Goal: Task Accomplishment & Management: Use online tool/utility

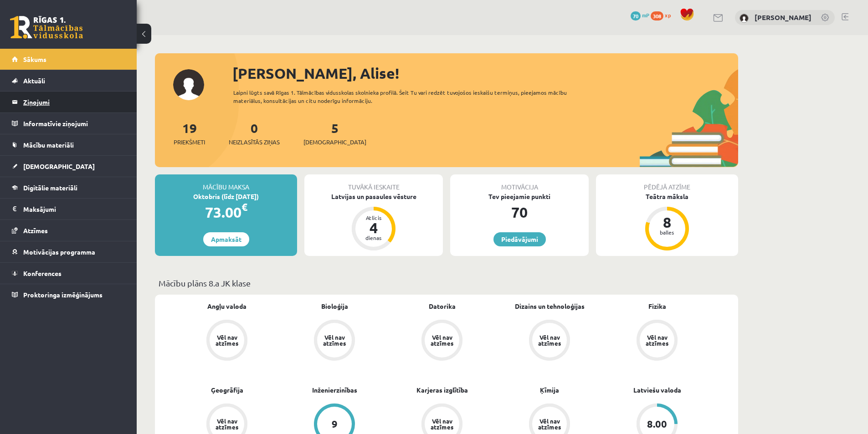
click at [44, 101] on legend "Ziņojumi 0" at bounding box center [74, 102] width 102 height 21
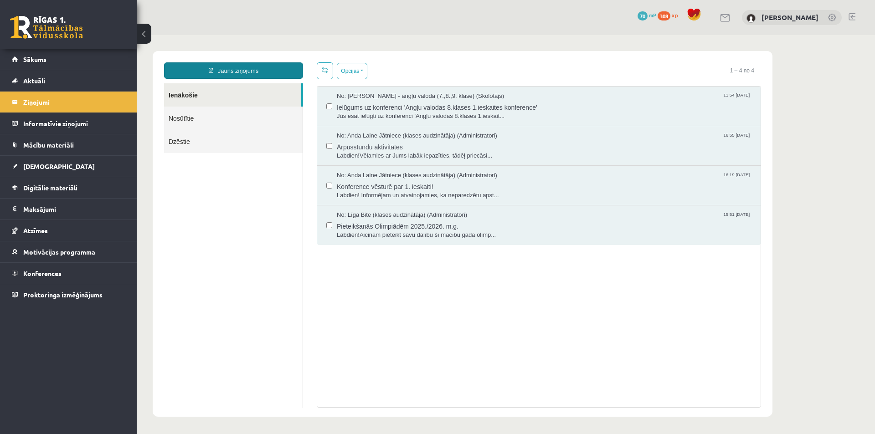
click at [266, 70] on link "Jauns ziņojums" at bounding box center [233, 70] width 139 height 16
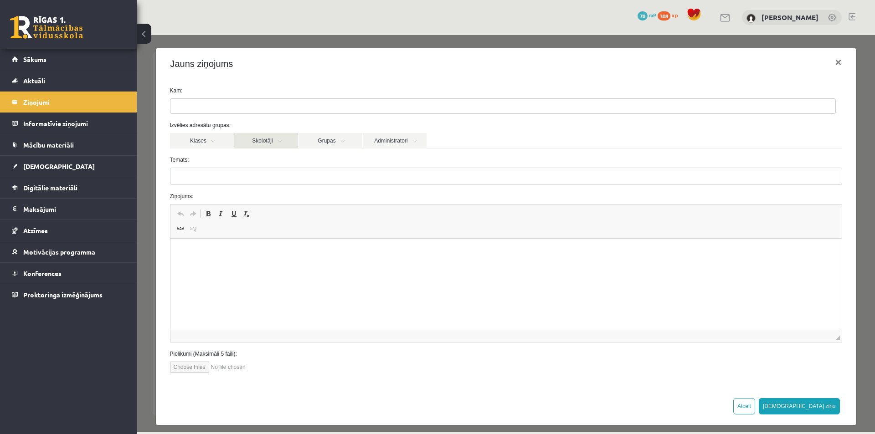
click at [282, 141] on link "Skolotāji" at bounding box center [266, 140] width 64 height 15
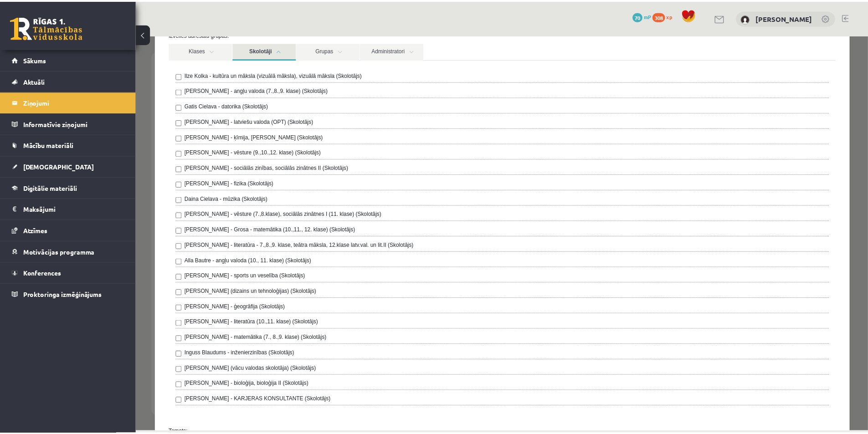
scroll to position [91, 0]
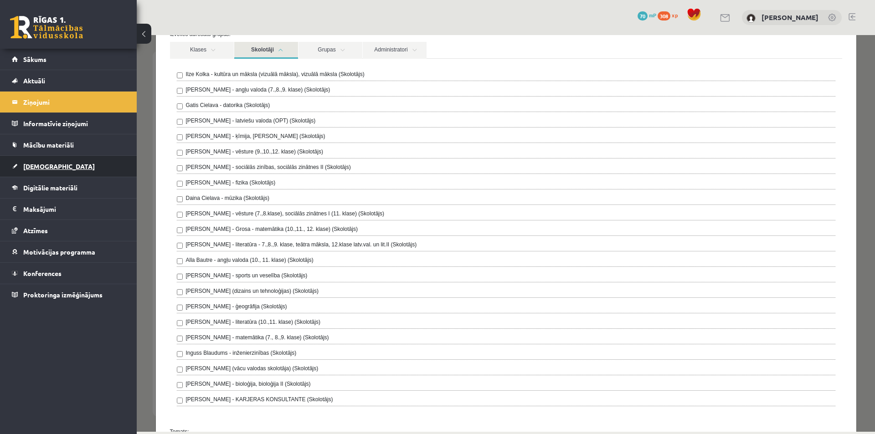
click at [43, 167] on span "[DEMOGRAPHIC_DATA]" at bounding box center [59, 166] width 72 height 8
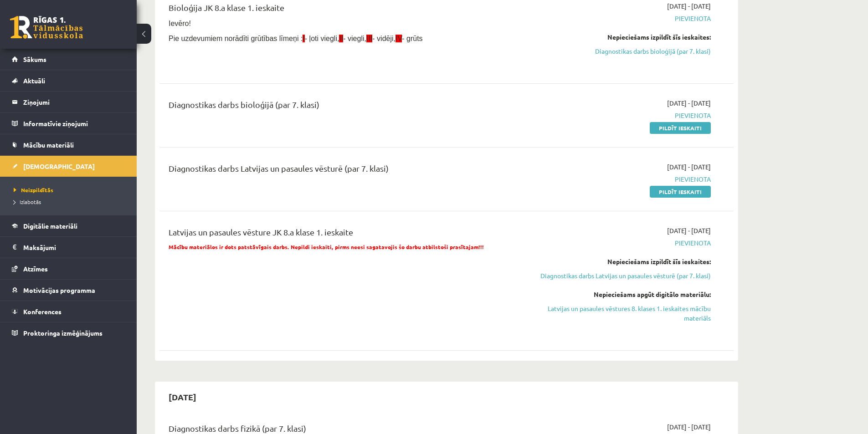
scroll to position [228, 0]
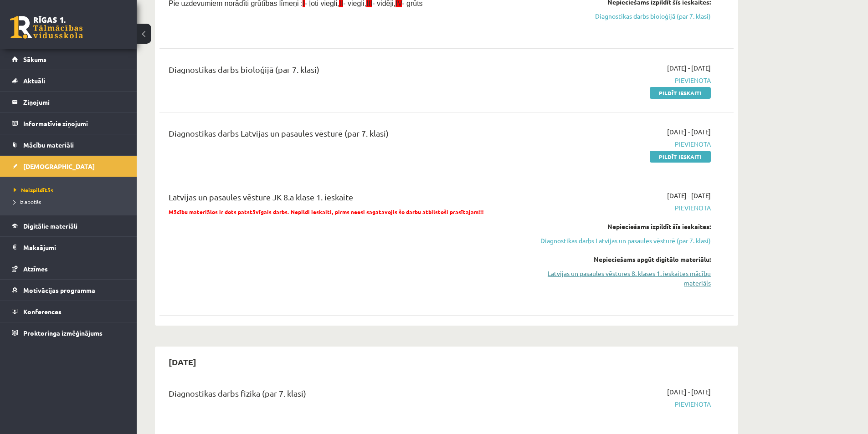
click at [684, 283] on link "Latvijas un pasaules vēstures 8. klases 1. ieskaites mācību materiāls" at bounding box center [625, 278] width 172 height 19
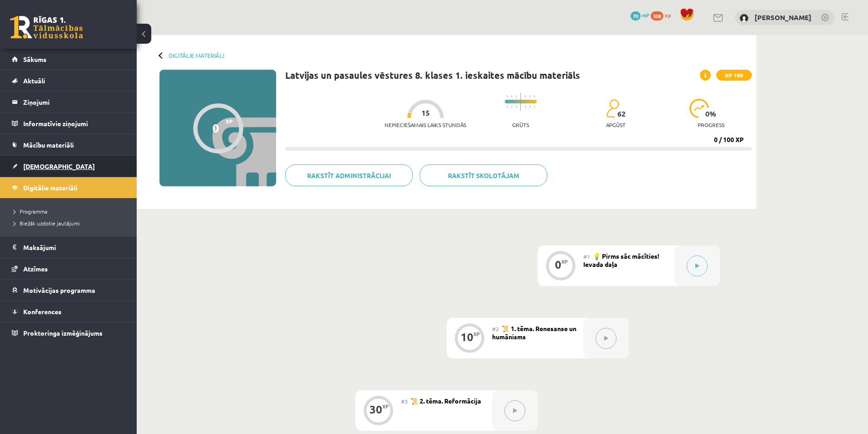
click at [41, 167] on span "[DEMOGRAPHIC_DATA]" at bounding box center [59, 166] width 72 height 8
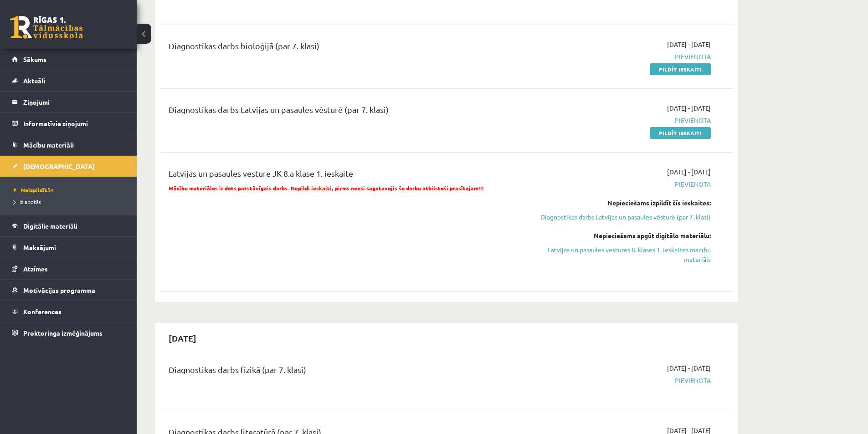
scroll to position [273, 0]
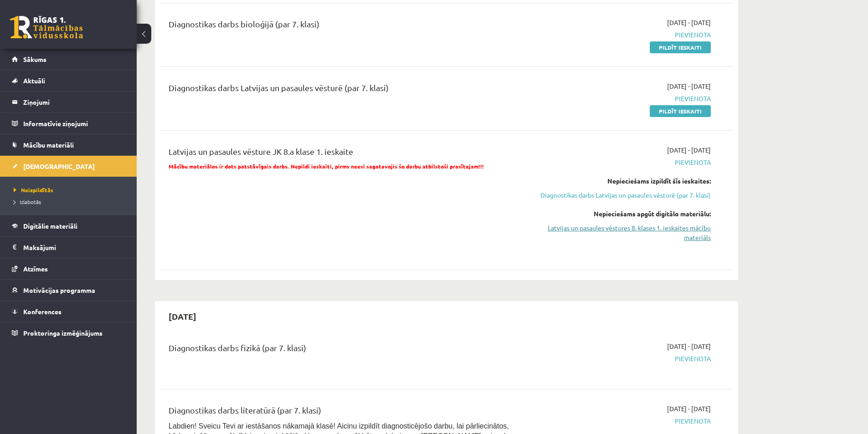
click at [700, 238] on link "Latvijas un pasaules vēstures 8. klases 1. ieskaites mācību materiāls" at bounding box center [625, 232] width 172 height 19
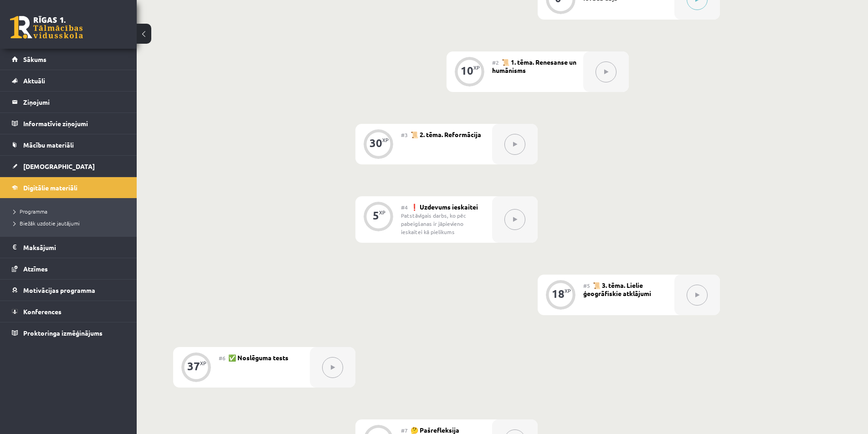
scroll to position [273, 0]
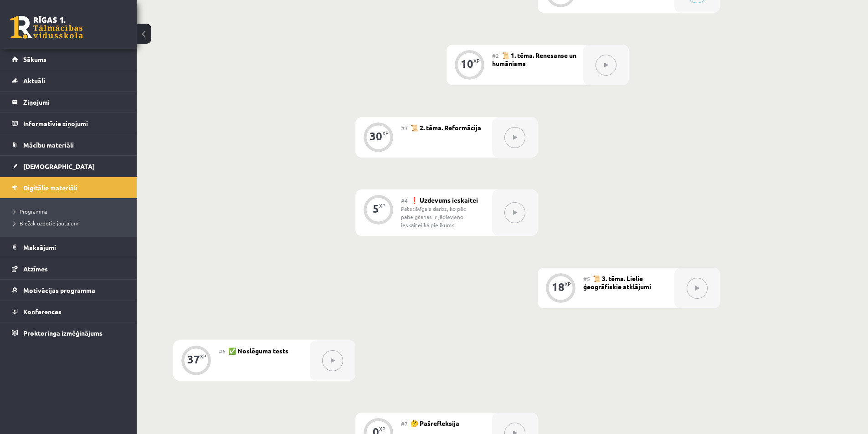
click at [424, 208] on div "Patstāvīgais darbs, ko pēc pabeigšanas ir jāpievieno ieskaitei kā pielikums" at bounding box center [443, 217] width 84 height 25
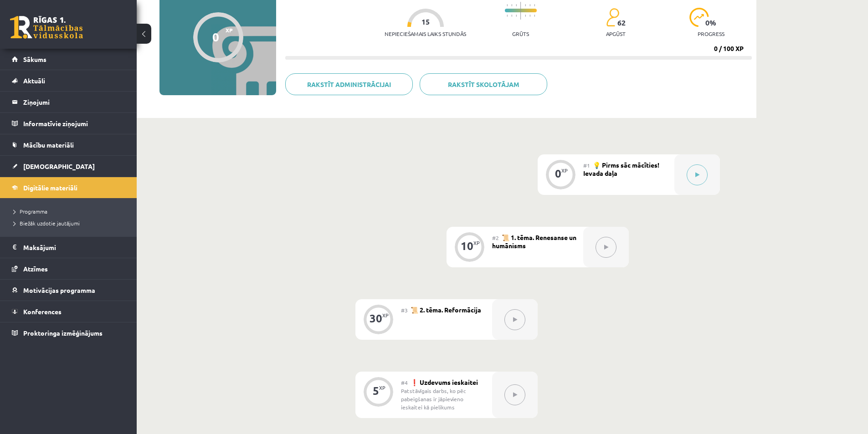
scroll to position [0, 0]
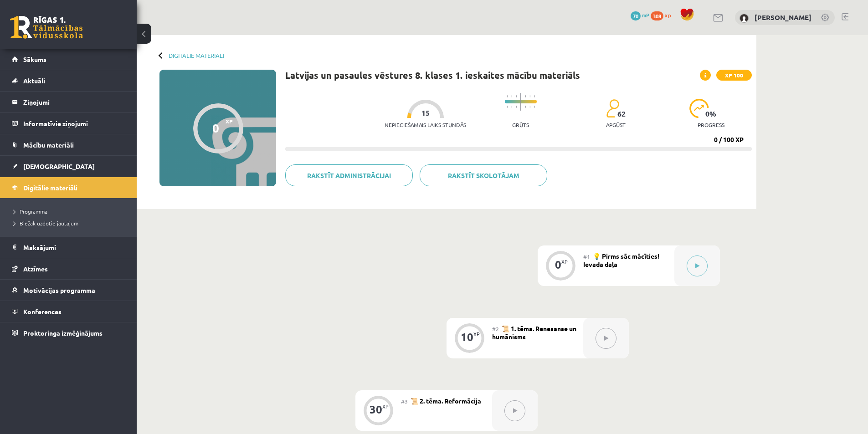
click at [846, 16] on link at bounding box center [845, 16] width 7 height 7
